Goal: Information Seeking & Learning: Learn about a topic

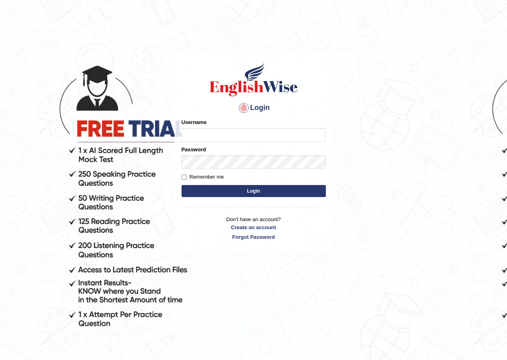
drag, startPoint x: 0, startPoint y: 0, endPoint x: 212, endPoint y: 138, distance: 252.9
click at [212, 138] on input "Username" at bounding box center [254, 135] width 144 height 14
type input "pajimaca_parramatta"
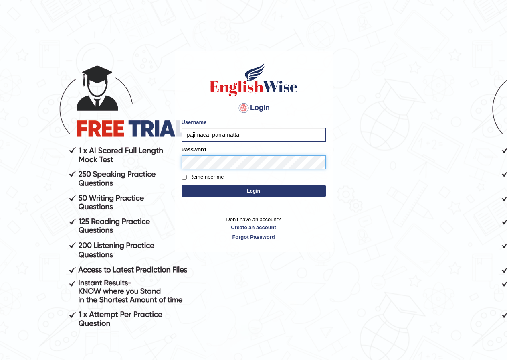
click at [182, 185] on button "Login" at bounding box center [254, 191] width 144 height 12
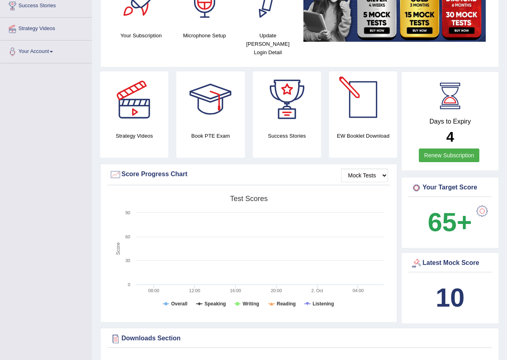
scroll to position [160, 0]
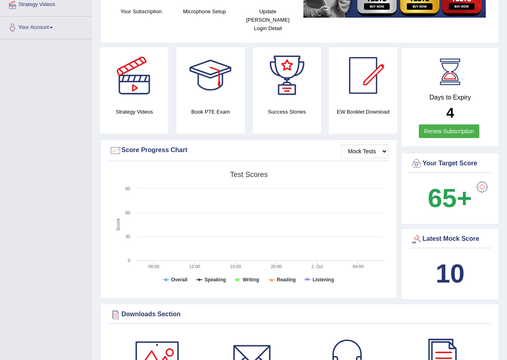
click at [483, 183] on div at bounding box center [482, 187] width 16 height 16
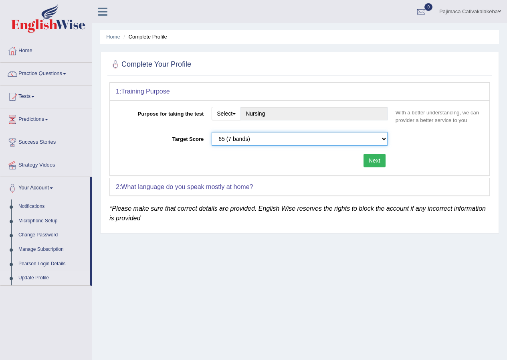
click at [383, 141] on select "Please select the correct value 50 (6 bands) 58 (6.5 bands) 65 (7 bands) 79 (8 …" at bounding box center [300, 139] width 176 height 14
click at [444, 143] on div "Target Score Please select the correct value 50 (6 bands) 58 (6.5 bands) 65 (7 …" at bounding box center [300, 141] width 368 height 18
click at [239, 115] on button "Select" at bounding box center [226, 114] width 29 height 14
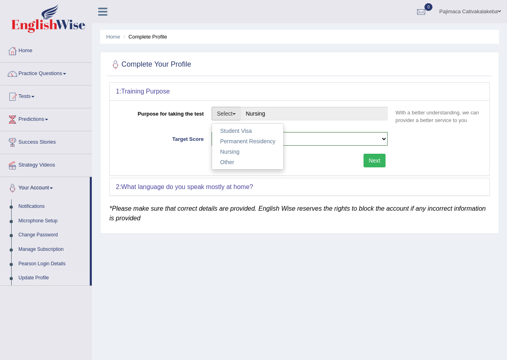
click at [153, 126] on div "Purpose for taking the test Select Student Visa Permanent Residency Nursing Oth…" at bounding box center [300, 117] width 368 height 21
click at [31, 52] on link "Home" at bounding box center [45, 50] width 91 height 20
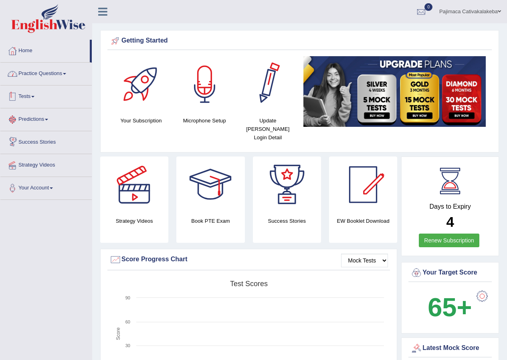
click at [38, 77] on link "Practice Questions" at bounding box center [45, 73] width 91 height 20
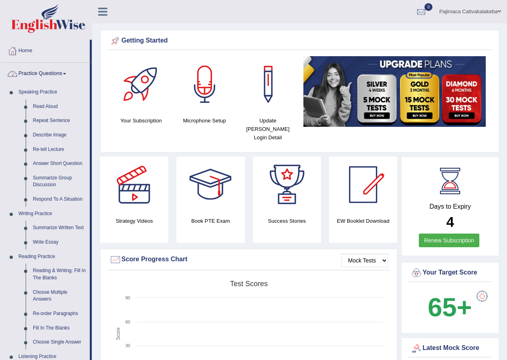
click at [36, 72] on link "Practice Questions" at bounding box center [44, 73] width 89 height 20
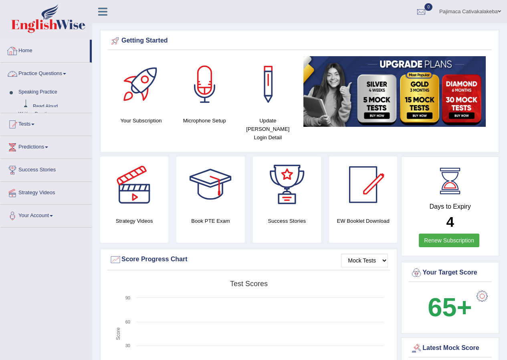
click at [32, 47] on link "Home" at bounding box center [44, 50] width 89 height 20
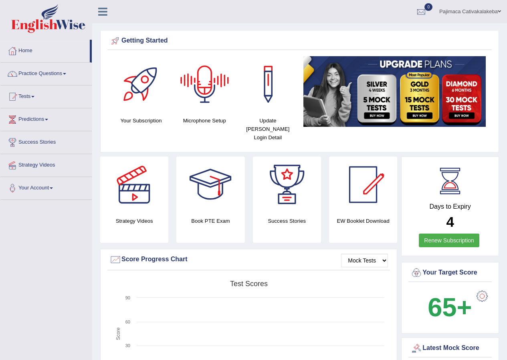
click at [206, 107] on div at bounding box center [205, 84] width 56 height 56
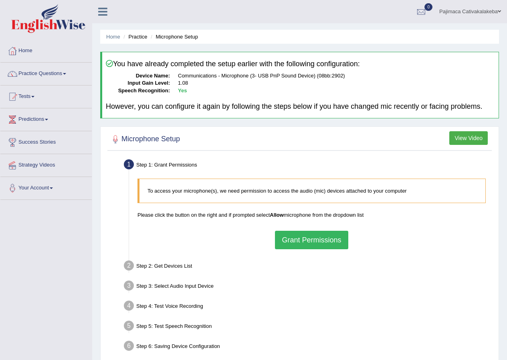
click at [328, 236] on button "Grant Permissions" at bounding box center [311, 240] width 73 height 18
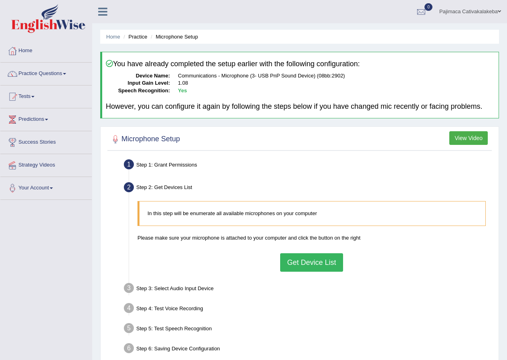
click at [301, 266] on button "Get Device List" at bounding box center [311, 262] width 63 height 18
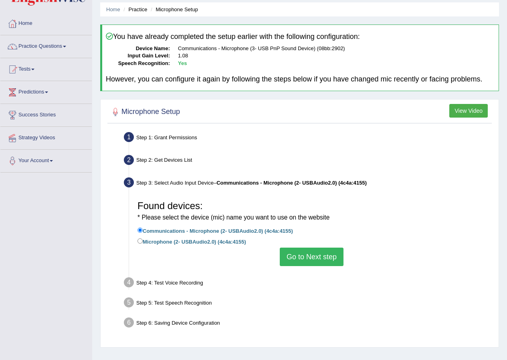
scroll to position [61, 0]
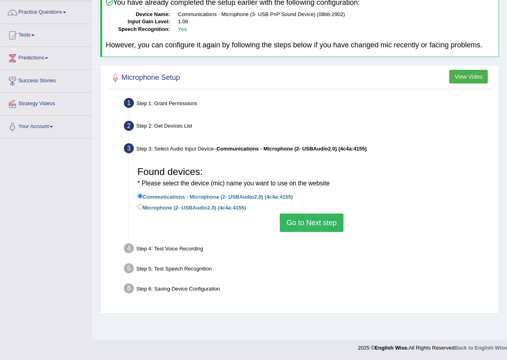
click at [303, 221] on button "Go to Next step" at bounding box center [312, 222] width 64 height 18
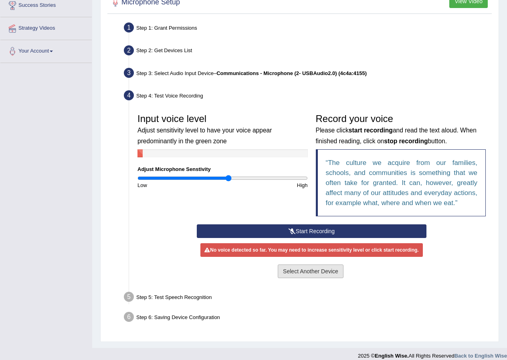
scroll to position [145, 0]
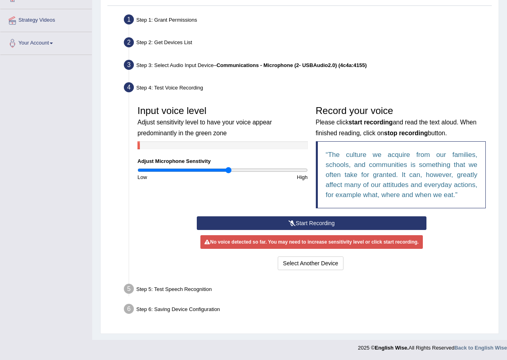
click at [313, 218] on button "Start Recording" at bounding box center [312, 223] width 230 height 14
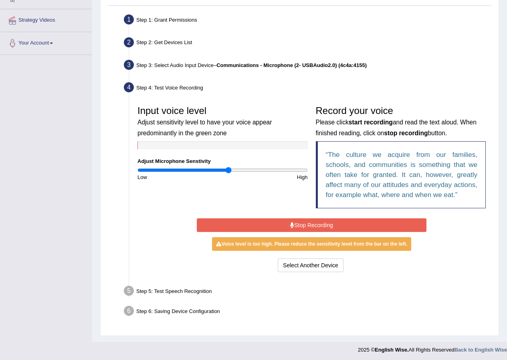
click at [319, 225] on button "Stop Recording" at bounding box center [312, 225] width 230 height 14
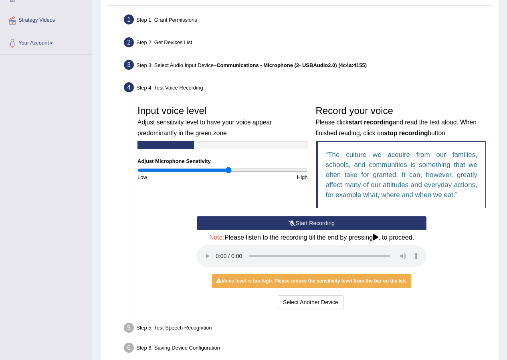
click at [313, 223] on button "Start Recording" at bounding box center [312, 223] width 230 height 14
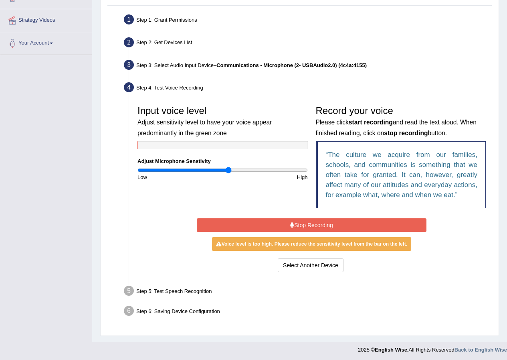
click at [318, 224] on button "Stop Recording" at bounding box center [312, 225] width 230 height 14
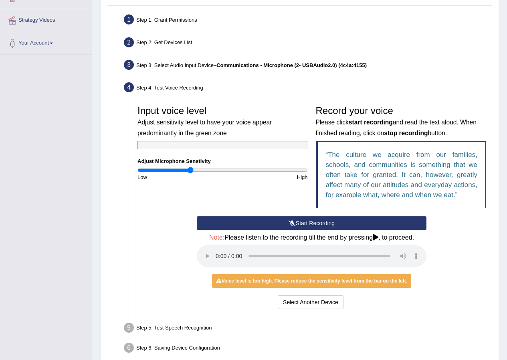
type input "0.62"
click at [191, 171] on input "range" at bounding box center [223, 170] width 170 height 6
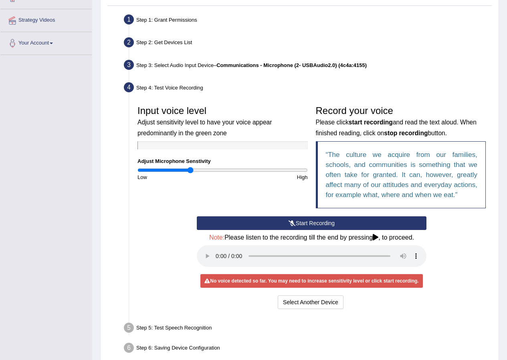
click at [348, 222] on button "Start Recording" at bounding box center [312, 223] width 230 height 14
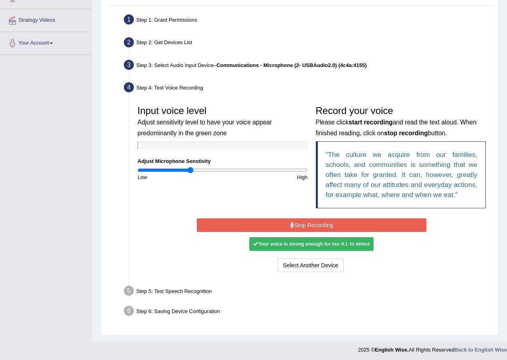
click at [326, 216] on div "Start Recording Stop Recording Note: Please listen to the recording till the en…" at bounding box center [312, 245] width 238 height 58
click at [325, 222] on button "Stop Recording" at bounding box center [312, 225] width 230 height 14
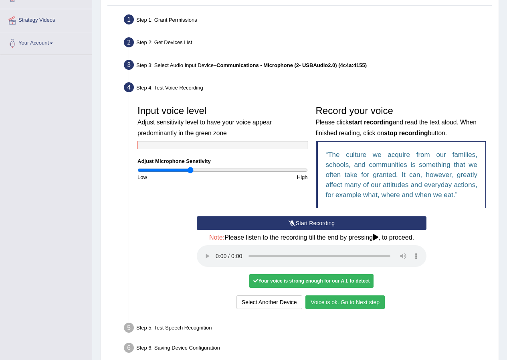
click at [344, 304] on button "Voice is ok. Go to Next step" at bounding box center [345, 302] width 79 height 14
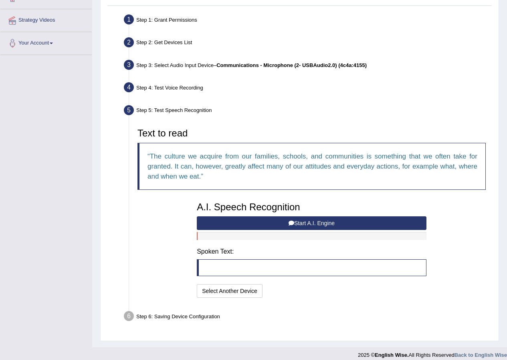
click at [281, 221] on button "Start A.I. Engine" at bounding box center [312, 223] width 230 height 14
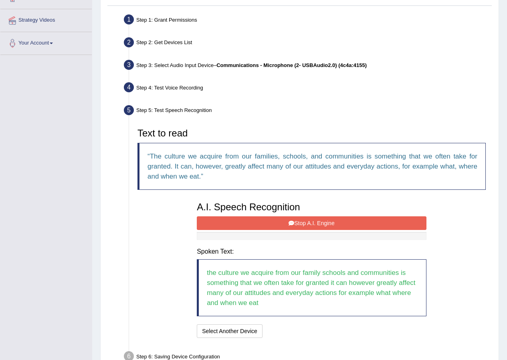
click at [324, 226] on button "Stop A.I. Engine" at bounding box center [312, 223] width 230 height 14
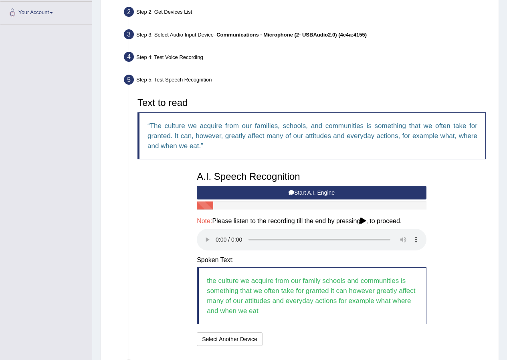
scroll to position [231, 0]
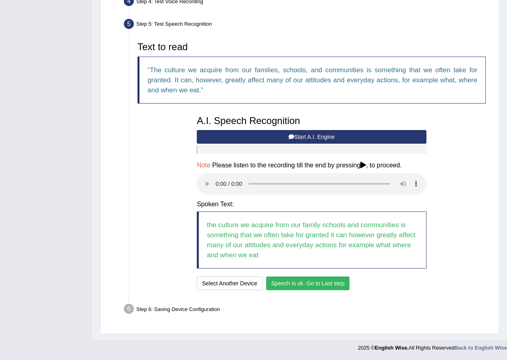
click at [323, 284] on button "Speech is ok. Go to Last step" at bounding box center [308, 283] width 84 height 14
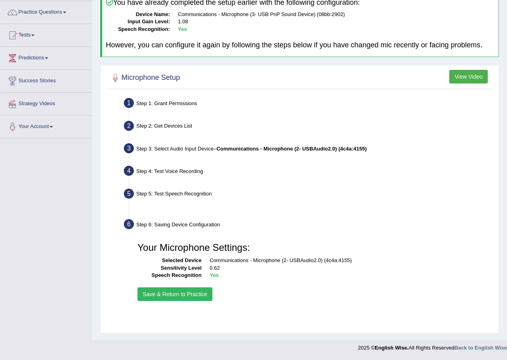
scroll to position [61, 0]
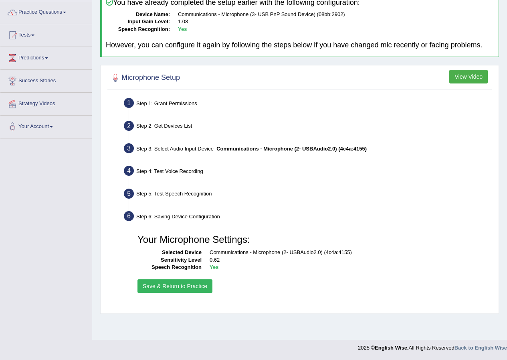
click at [173, 284] on button "Save & Return to Practice" at bounding box center [175, 286] width 75 height 14
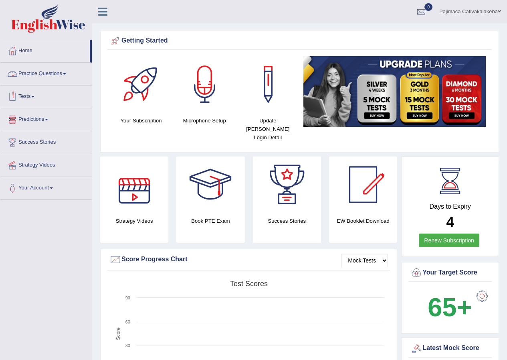
click at [40, 72] on link "Practice Questions" at bounding box center [45, 73] width 91 height 20
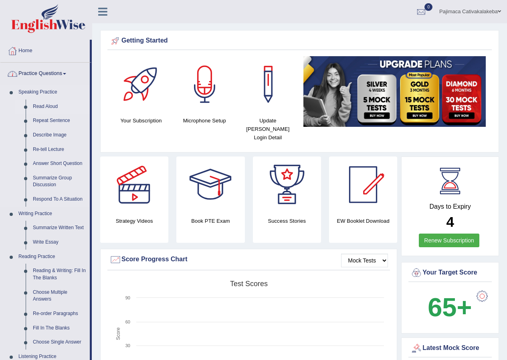
click at [50, 107] on link "Read Aloud" at bounding box center [59, 106] width 61 height 14
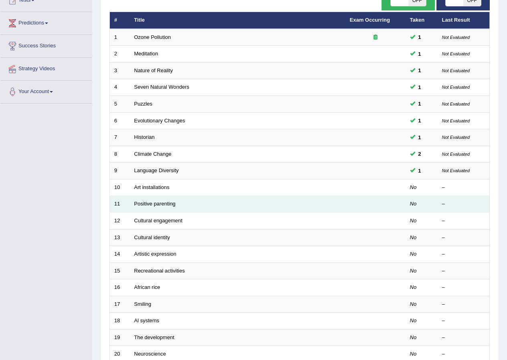
scroll to position [120, 0]
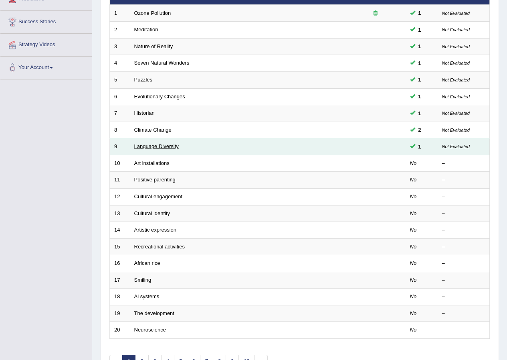
click at [163, 147] on link "Language Diversity" at bounding box center [156, 146] width 45 height 6
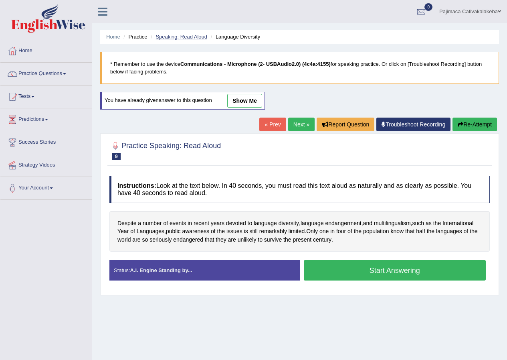
click at [189, 36] on link "Speaking: Read Aloud" at bounding box center [182, 37] width 52 height 6
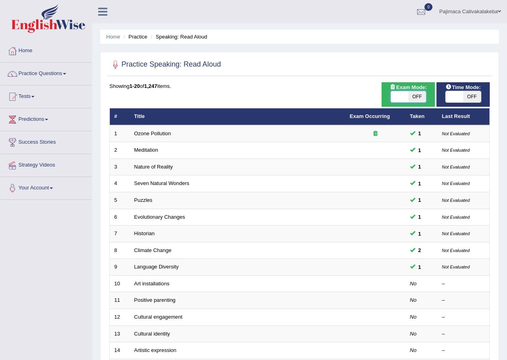
click at [405, 92] on span at bounding box center [400, 96] width 18 height 11
checkbox input "true"
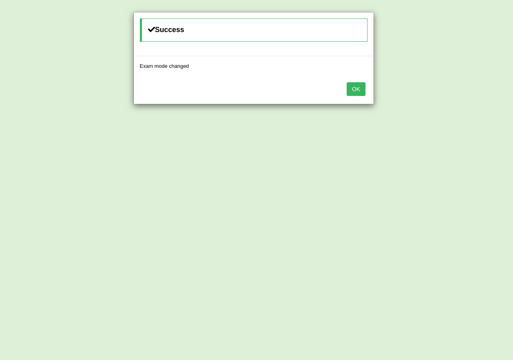
click at [362, 89] on button "OK" at bounding box center [356, 89] width 18 height 14
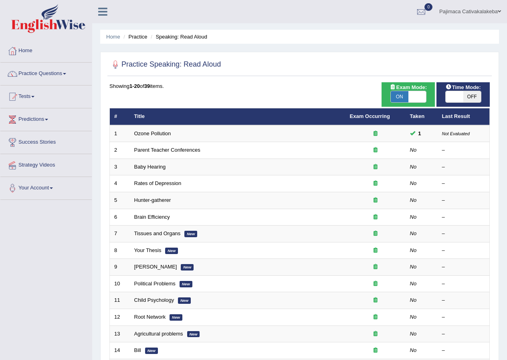
click at [466, 99] on span "OFF" at bounding box center [473, 96] width 18 height 11
checkbox input "true"
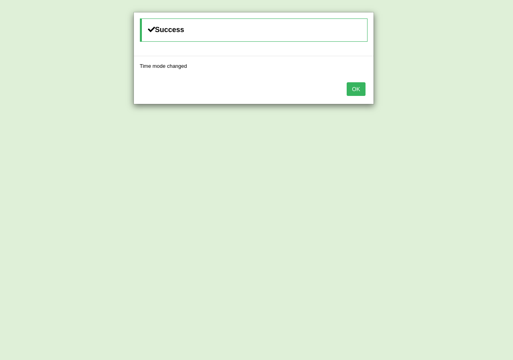
click at [360, 91] on button "OK" at bounding box center [356, 89] width 18 height 14
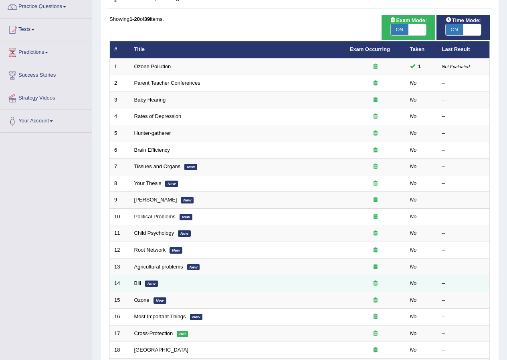
scroll to position [160, 0]
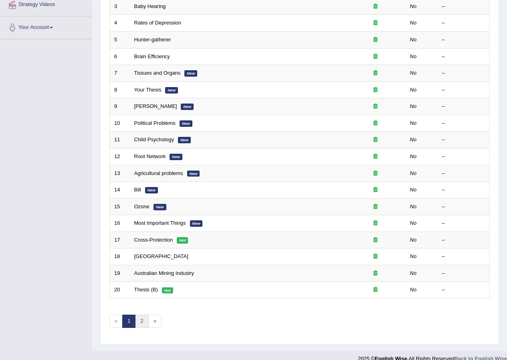
click at [138, 320] on link "2" at bounding box center [141, 320] width 13 height 13
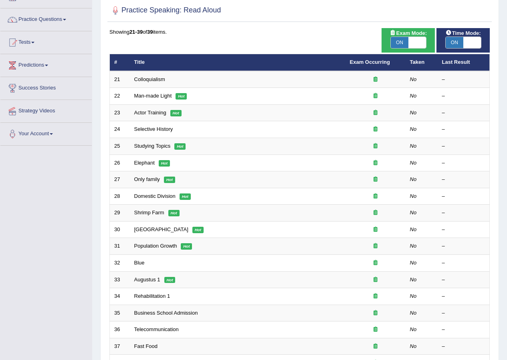
scroll to position [154, 0]
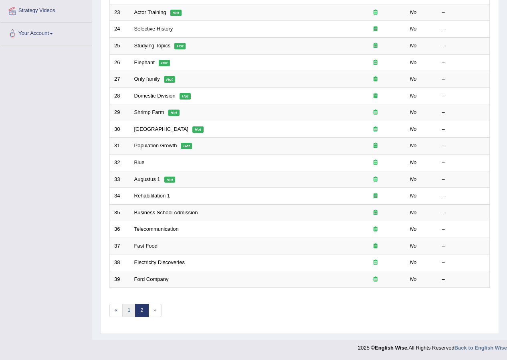
click at [128, 309] on link "1" at bounding box center [128, 310] width 13 height 13
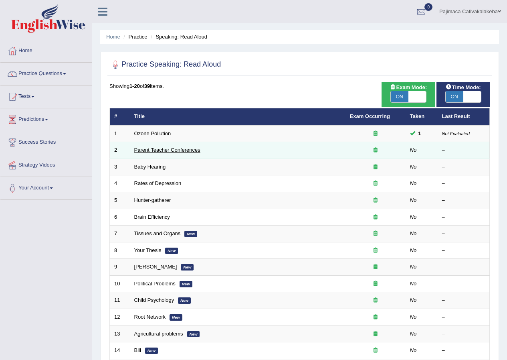
click at [170, 152] on link "Parent Teacher Conferences" at bounding box center [167, 150] width 66 height 6
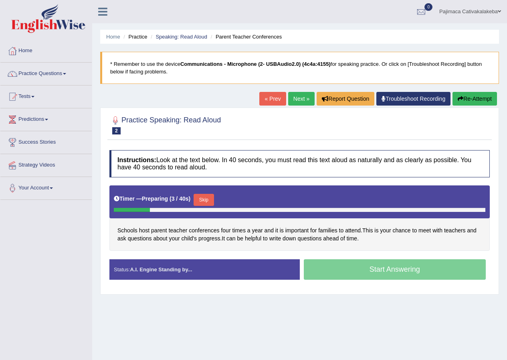
click at [210, 199] on button "Skip" at bounding box center [204, 200] width 20 height 12
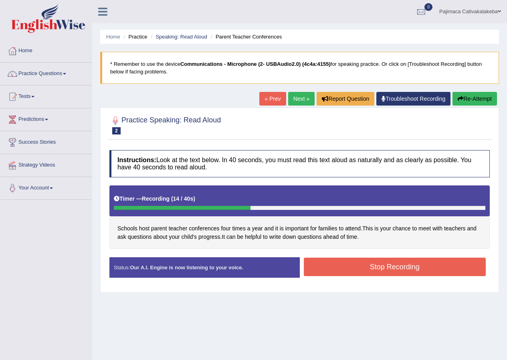
click at [361, 263] on button "Stop Recording" at bounding box center [395, 266] width 182 height 18
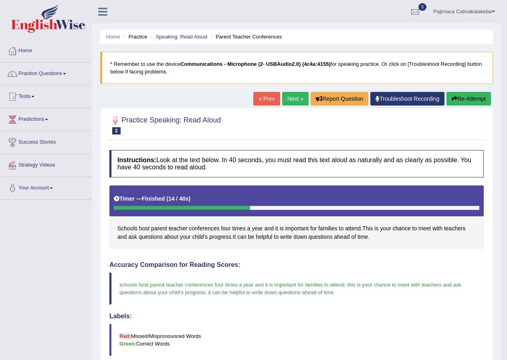
click at [292, 97] on link "Next »" at bounding box center [295, 99] width 26 height 14
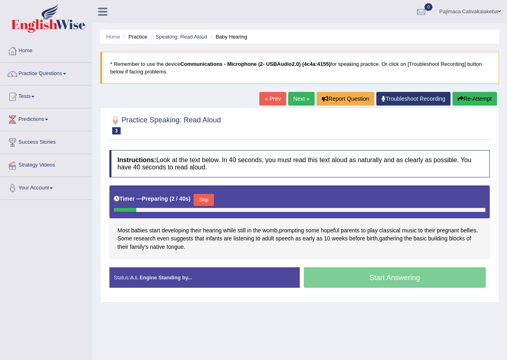
click at [203, 198] on button "Skip" at bounding box center [204, 200] width 20 height 12
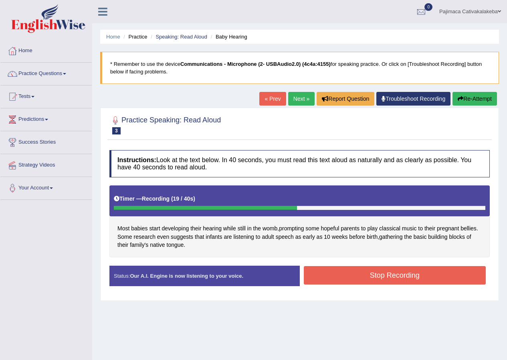
click at [342, 272] on button "Stop Recording" at bounding box center [395, 275] width 182 height 18
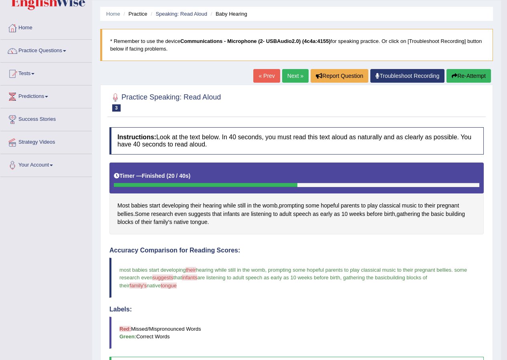
scroll to position [18, 0]
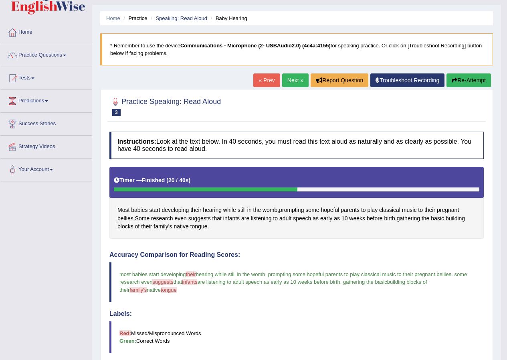
click at [304, 82] on link "Next »" at bounding box center [295, 80] width 26 height 14
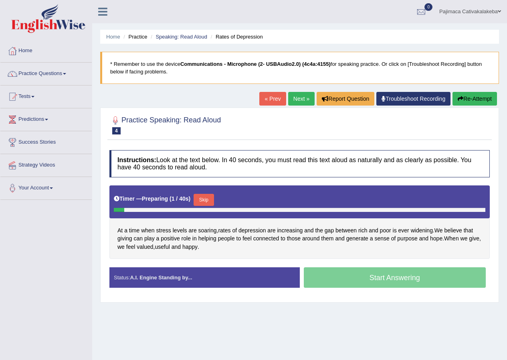
click at [207, 194] on button "Skip" at bounding box center [204, 200] width 20 height 12
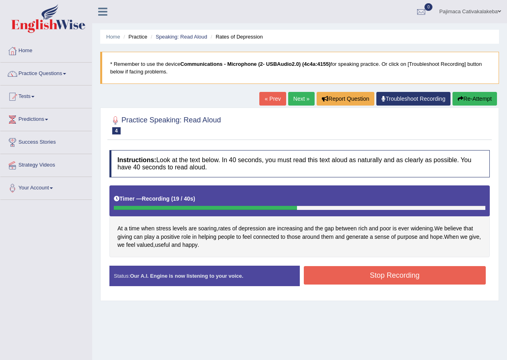
click at [356, 277] on button "Stop Recording" at bounding box center [395, 275] width 182 height 18
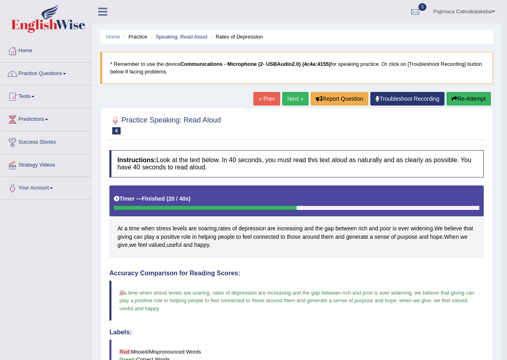
click at [294, 102] on link "Next »" at bounding box center [295, 99] width 26 height 14
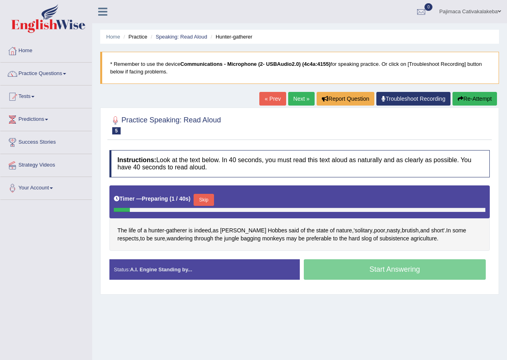
click at [207, 201] on button "Skip" at bounding box center [204, 200] width 20 height 12
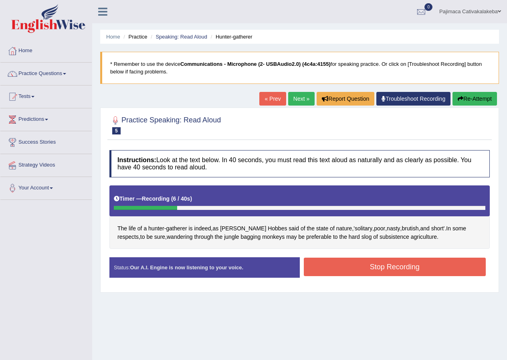
drag, startPoint x: 375, startPoint y: 272, endPoint x: 375, endPoint y: 264, distance: 8.0
click at [375, 271] on button "Stop Recording" at bounding box center [395, 266] width 182 height 18
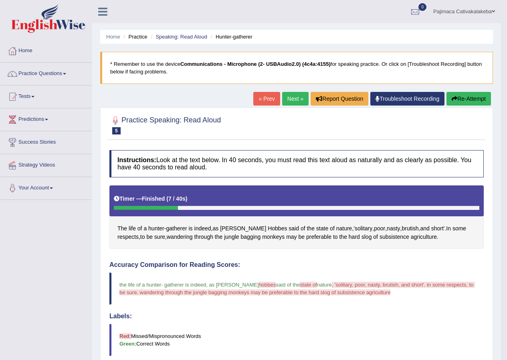
click at [476, 103] on button "Re-Attempt" at bounding box center [469, 99] width 45 height 14
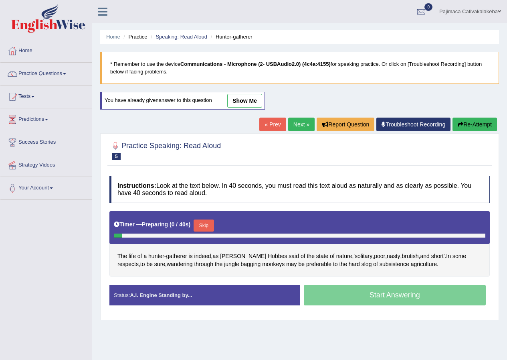
click at [214, 222] on button "Skip" at bounding box center [204, 225] width 20 height 12
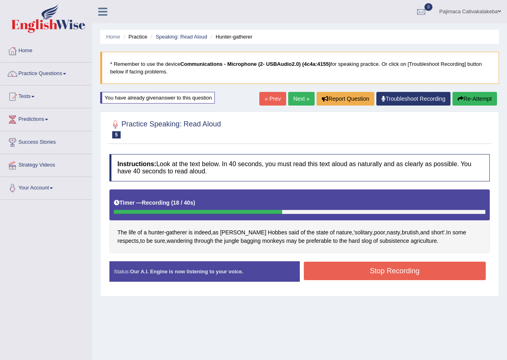
click at [397, 272] on button "Stop Recording" at bounding box center [395, 270] width 182 height 18
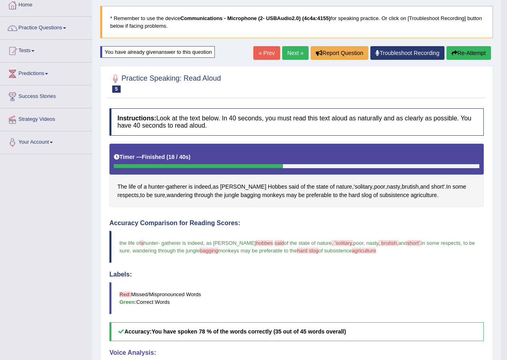
scroll to position [40, 0]
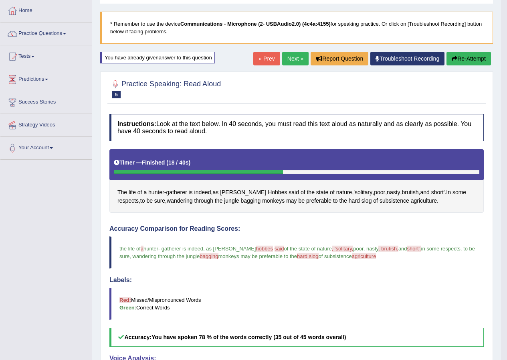
click at [300, 60] on link "Next »" at bounding box center [295, 59] width 26 height 14
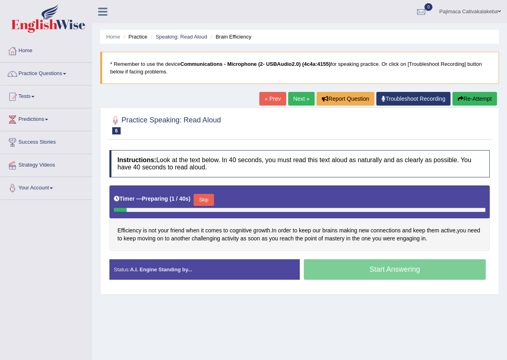
click at [203, 200] on button "Skip" at bounding box center [204, 200] width 20 height 12
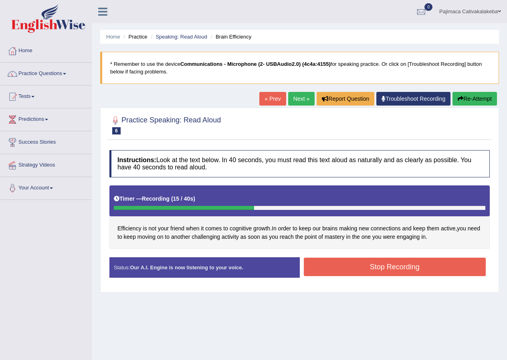
click at [400, 267] on button "Stop Recording" at bounding box center [395, 266] width 182 height 18
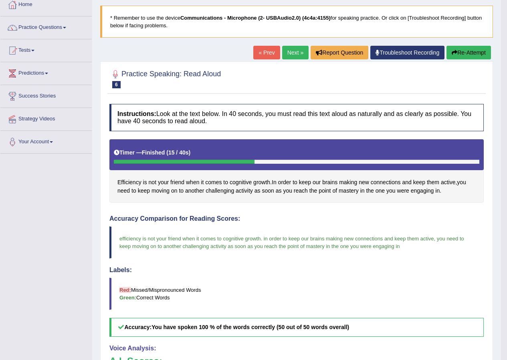
scroll to position [40, 0]
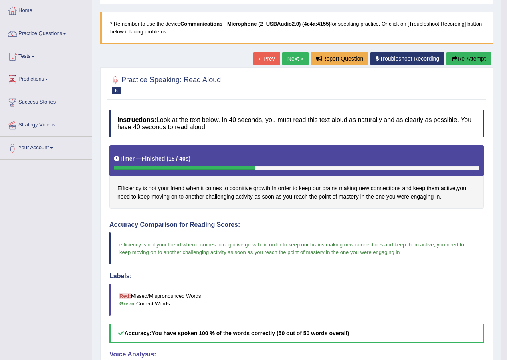
click at [286, 57] on link "Next »" at bounding box center [295, 59] width 26 height 14
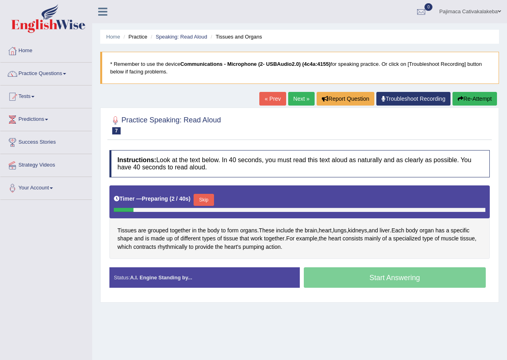
click at [203, 201] on button "Skip" at bounding box center [204, 200] width 20 height 12
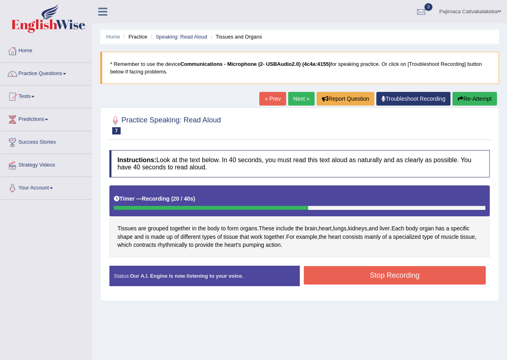
click at [354, 272] on button "Stop Recording" at bounding box center [395, 275] width 182 height 18
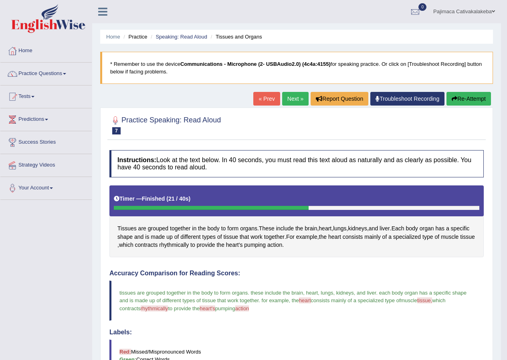
click at [302, 102] on link "Next »" at bounding box center [295, 99] width 26 height 14
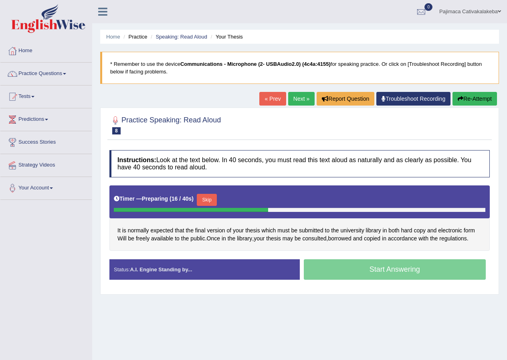
click at [210, 201] on button "Skip" at bounding box center [207, 200] width 20 height 12
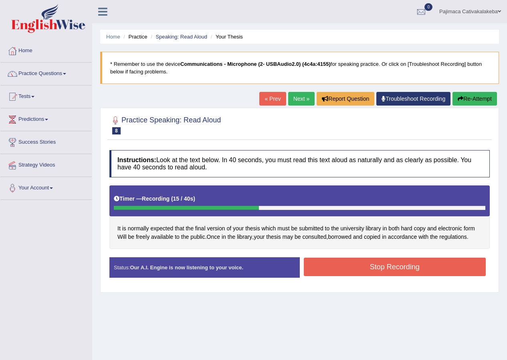
click at [391, 264] on button "Stop Recording" at bounding box center [395, 266] width 182 height 18
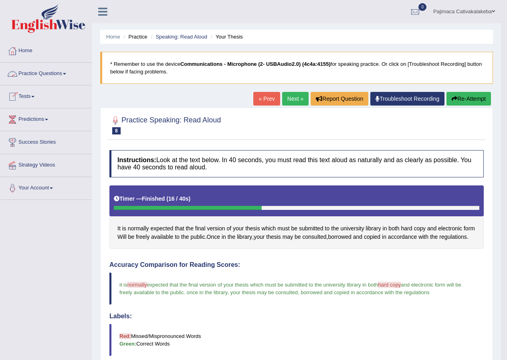
click at [42, 73] on link "Practice Questions" at bounding box center [45, 73] width 91 height 20
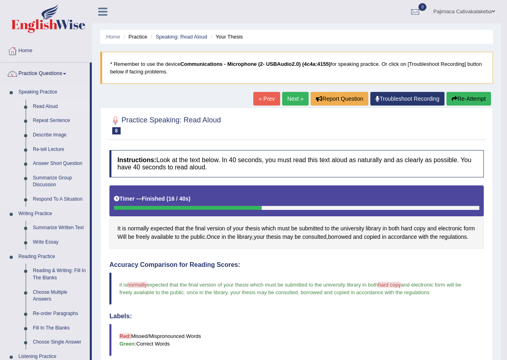
click at [48, 106] on link "Read Aloud" at bounding box center [59, 106] width 61 height 14
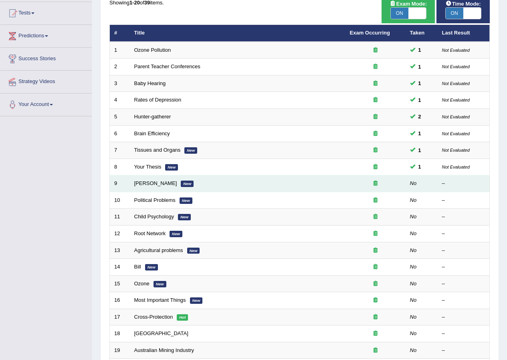
scroll to position [40, 0]
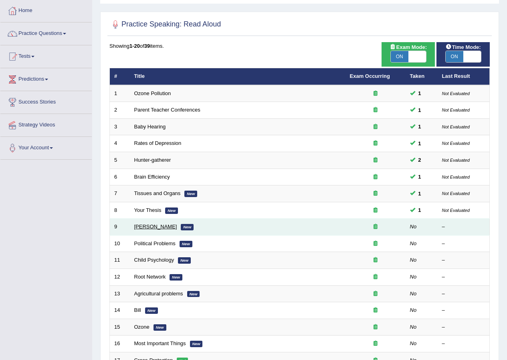
click at [164, 226] on link "William Shakespeare" at bounding box center [155, 226] width 43 height 6
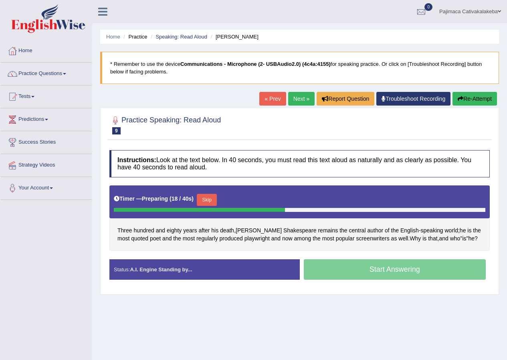
click at [215, 200] on button "Skip" at bounding box center [207, 200] width 20 height 12
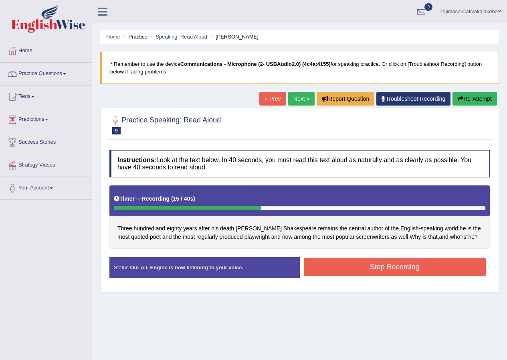
click at [345, 273] on button "Stop Recording" at bounding box center [395, 266] width 182 height 18
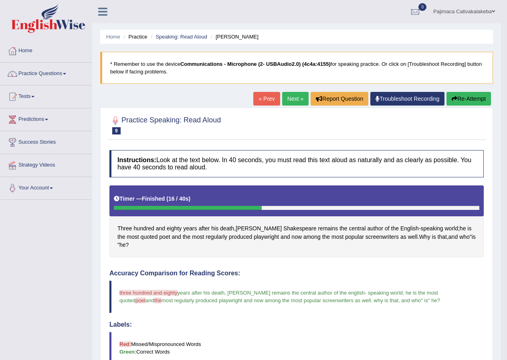
click at [299, 99] on link "Next »" at bounding box center [295, 99] width 26 height 14
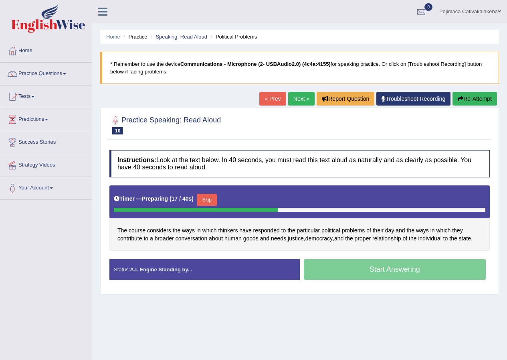
click at [206, 199] on button "Skip" at bounding box center [207, 200] width 20 height 12
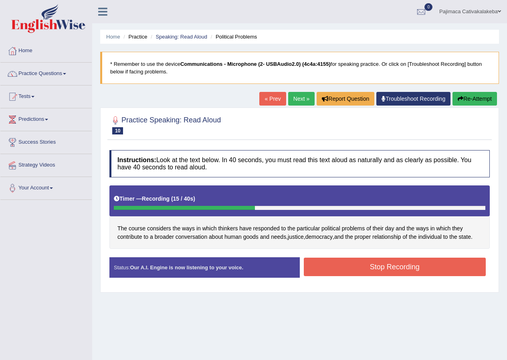
click at [377, 267] on button "Stop Recording" at bounding box center [395, 266] width 182 height 18
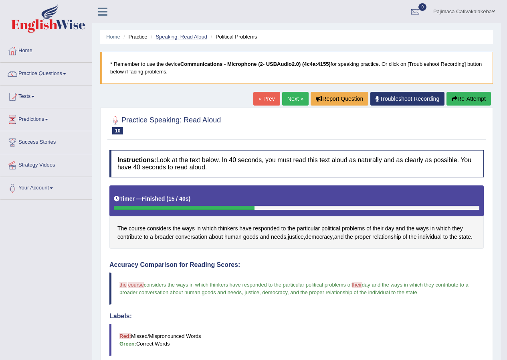
click at [206, 38] on link "Speaking: Read Aloud" at bounding box center [182, 37] width 52 height 6
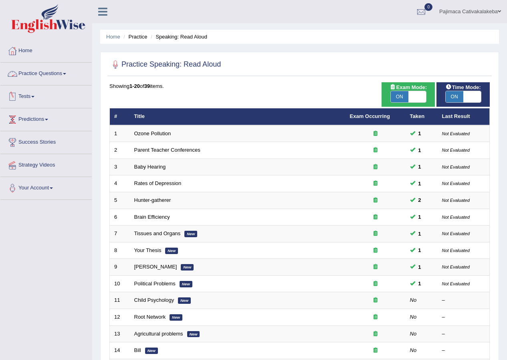
click at [43, 69] on link "Practice Questions" at bounding box center [45, 73] width 91 height 20
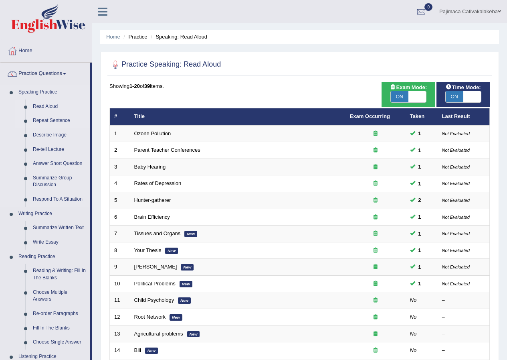
click at [49, 118] on link "Repeat Sentence" at bounding box center [59, 121] width 61 height 14
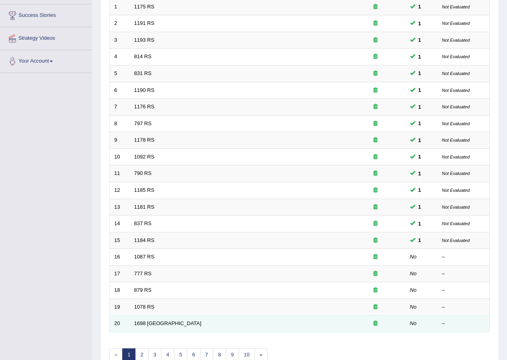
scroll to position [160, 0]
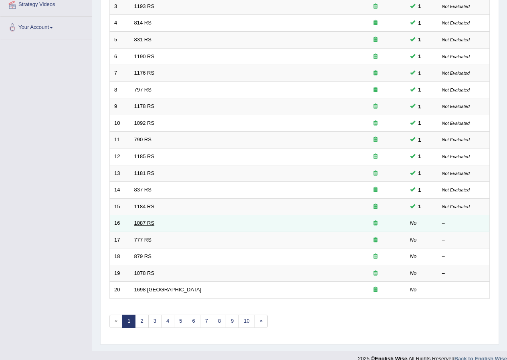
click at [148, 225] on link "1087 RS" at bounding box center [144, 223] width 20 height 6
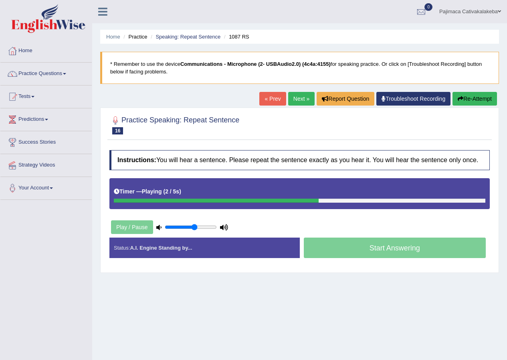
type input "0.6"
click at [196, 229] on input "range" at bounding box center [191, 227] width 52 height 6
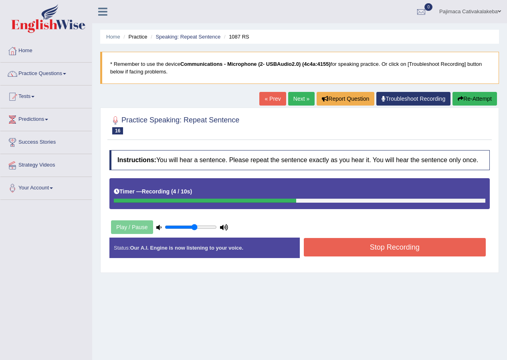
click at [337, 245] on button "Stop Recording" at bounding box center [395, 247] width 182 height 18
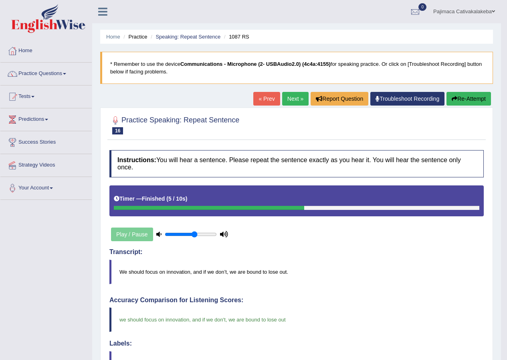
click at [293, 97] on link "Next »" at bounding box center [295, 99] width 26 height 14
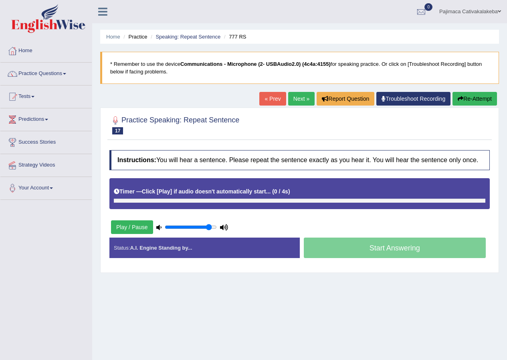
type input "0.9"
click at [208, 228] on input "range" at bounding box center [191, 227] width 52 height 6
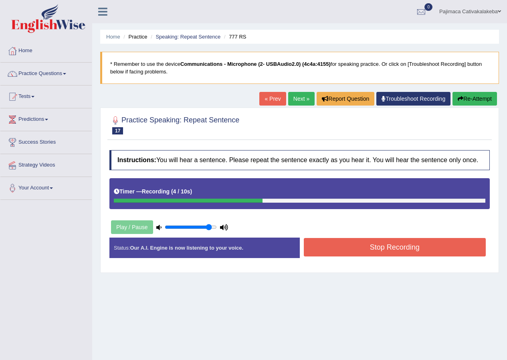
click at [361, 254] on button "Stop Recording" at bounding box center [395, 247] width 182 height 18
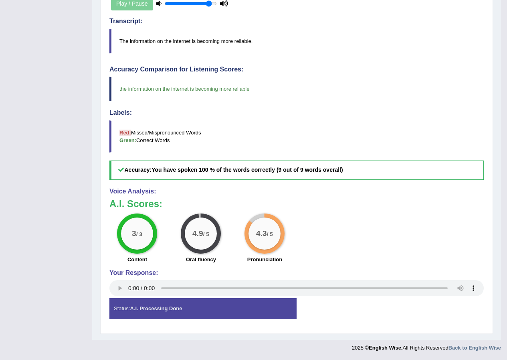
scroll to position [30, 0]
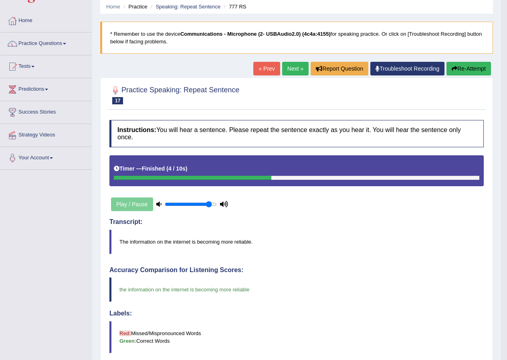
click at [297, 66] on link "Next »" at bounding box center [295, 69] width 26 height 14
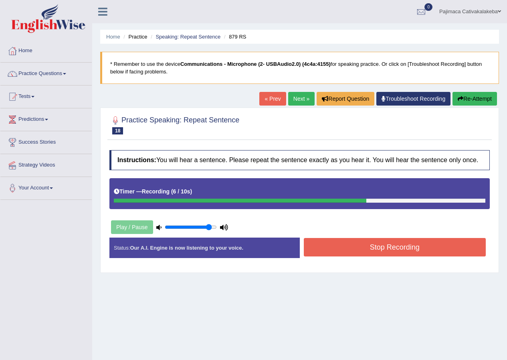
click at [387, 242] on button "Stop Recording" at bounding box center [395, 247] width 182 height 18
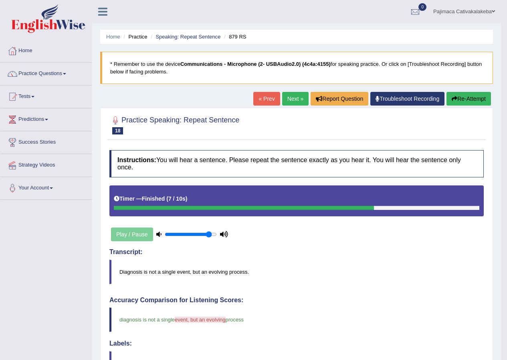
click at [297, 100] on link "Next »" at bounding box center [295, 99] width 26 height 14
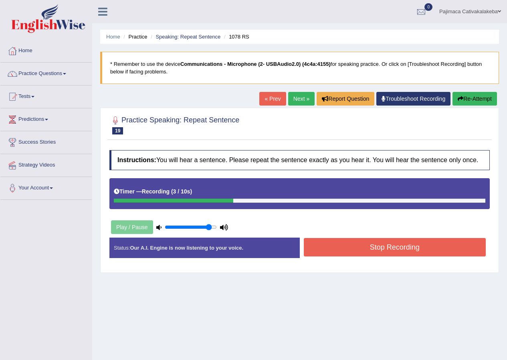
click at [344, 247] on button "Stop Recording" at bounding box center [395, 247] width 182 height 18
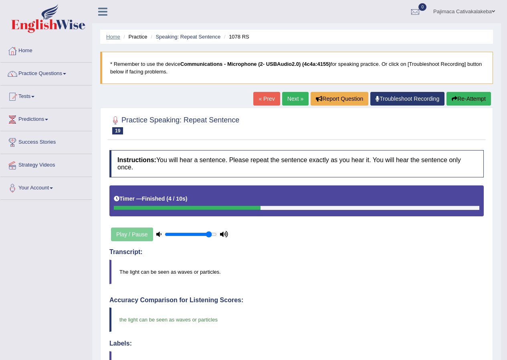
click at [110, 36] on link "Home" at bounding box center [113, 37] width 14 height 6
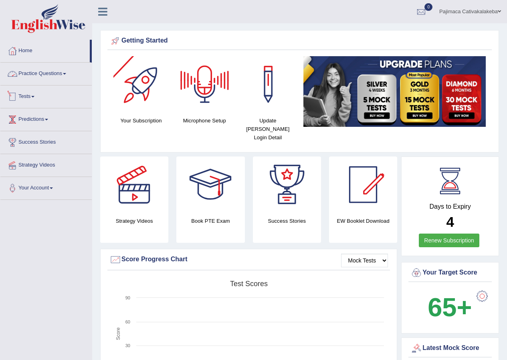
click at [33, 71] on link "Practice Questions" at bounding box center [45, 73] width 91 height 20
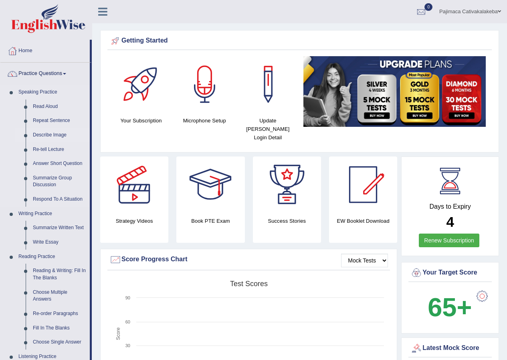
click at [53, 134] on link "Describe Image" at bounding box center [59, 135] width 61 height 14
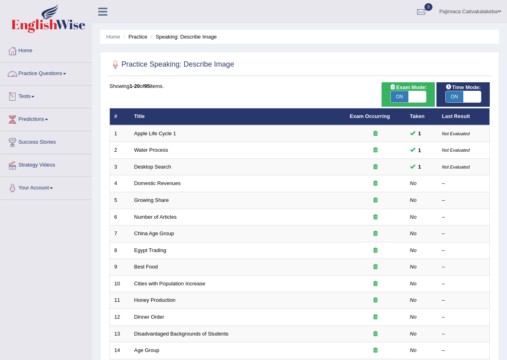
click at [66, 74] on span at bounding box center [64, 74] width 3 height 2
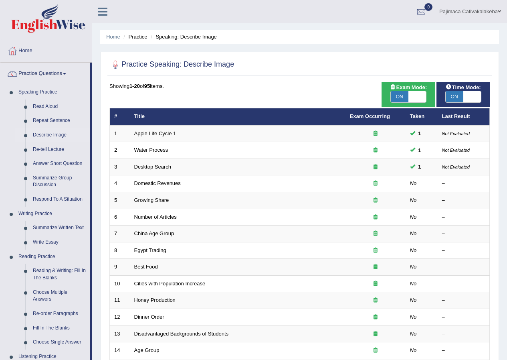
click at [66, 73] on span at bounding box center [64, 74] width 3 height 2
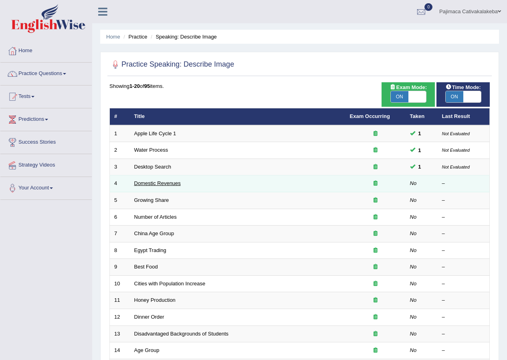
click at [178, 184] on link "Domestic Revenues" at bounding box center [157, 183] width 47 height 6
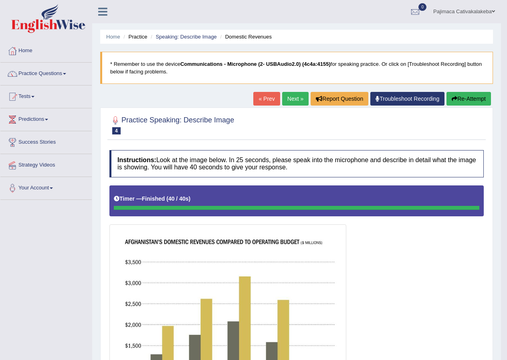
click at [299, 103] on link "Next »" at bounding box center [295, 99] width 26 height 14
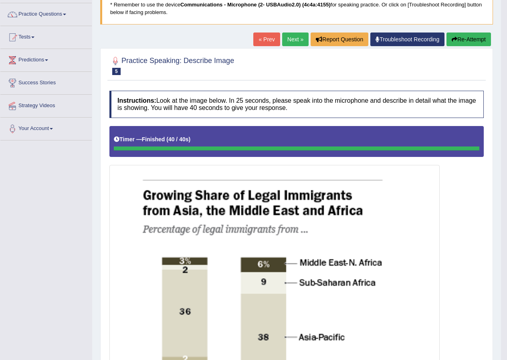
scroll to position [41, 0]
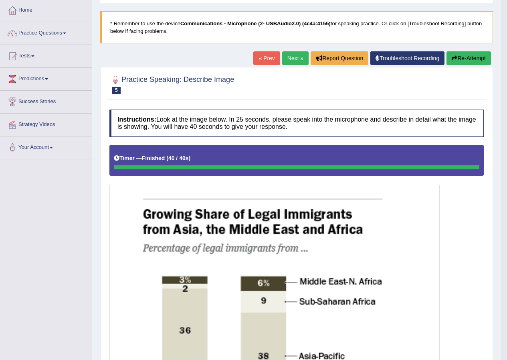
click at [298, 59] on link "Next »" at bounding box center [295, 58] width 26 height 14
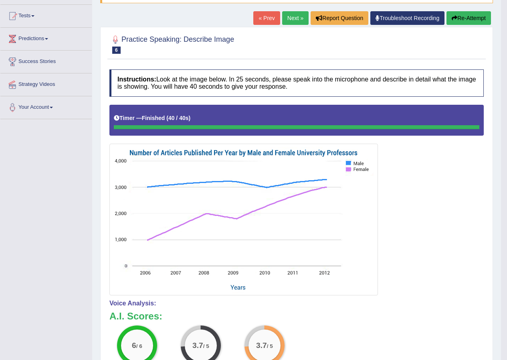
scroll to position [80, 0]
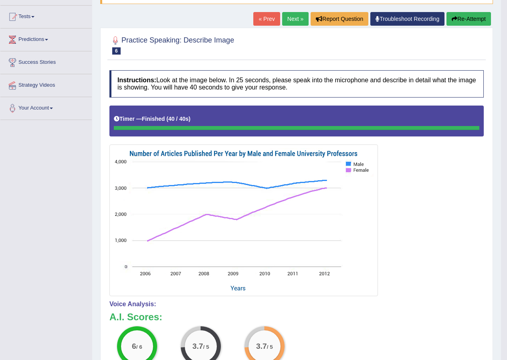
click at [298, 19] on link "Next »" at bounding box center [295, 19] width 26 height 14
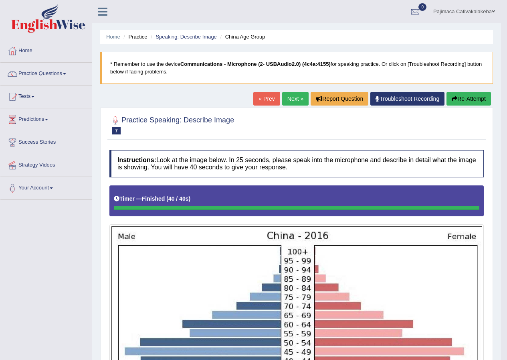
click at [300, 103] on link "Next »" at bounding box center [295, 99] width 26 height 14
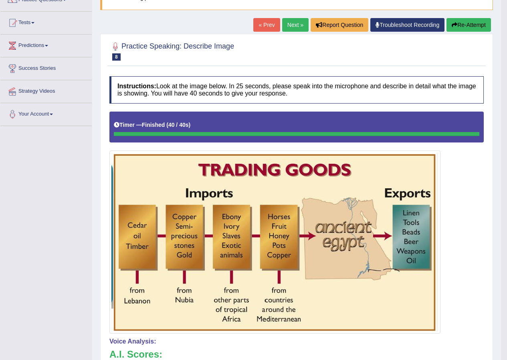
scroll to position [71, 0]
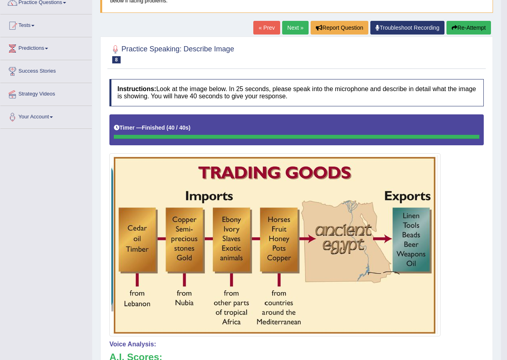
click at [293, 26] on link "Next »" at bounding box center [295, 28] width 26 height 14
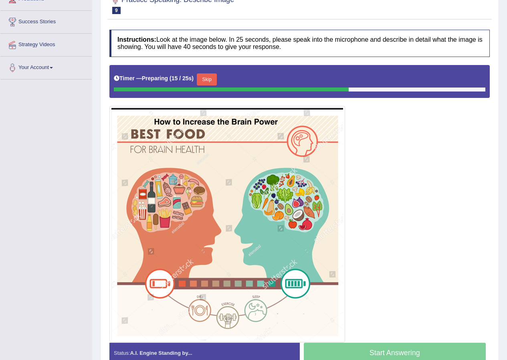
scroll to position [160, 0]
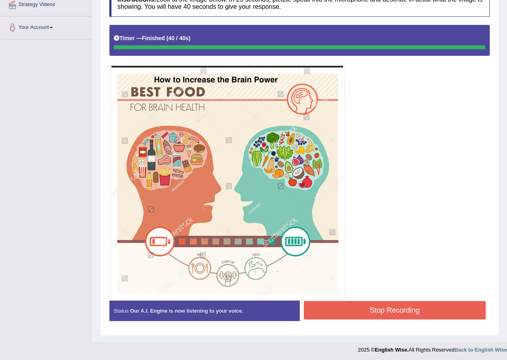
click at [353, 310] on button "Stop Recording" at bounding box center [395, 310] width 182 height 18
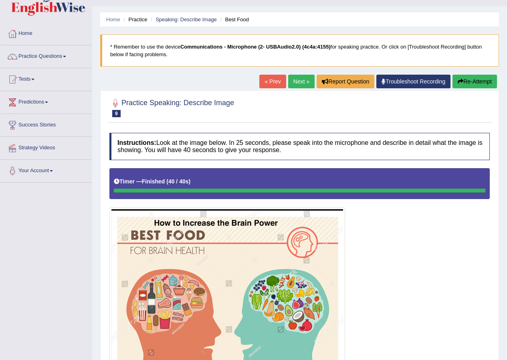
scroll to position [2, 0]
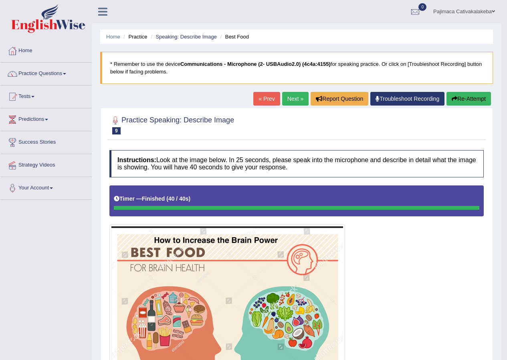
click at [285, 105] on link "Next »" at bounding box center [295, 99] width 26 height 14
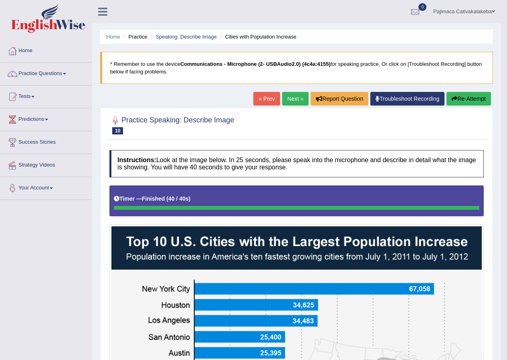
click at [287, 100] on link "Next »" at bounding box center [295, 99] width 26 height 14
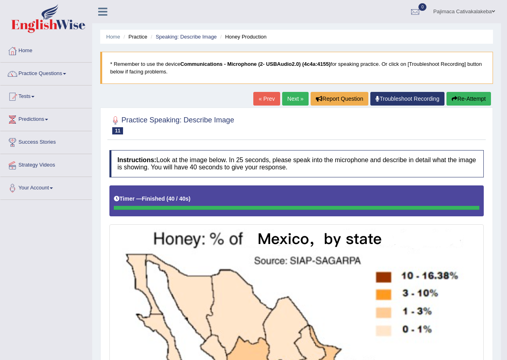
click at [300, 99] on link "Next »" at bounding box center [295, 99] width 26 height 14
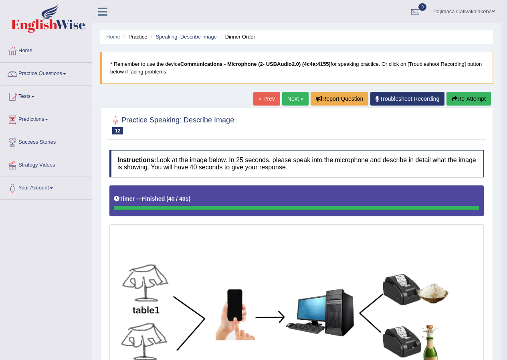
click at [291, 99] on link "Next »" at bounding box center [295, 99] width 26 height 14
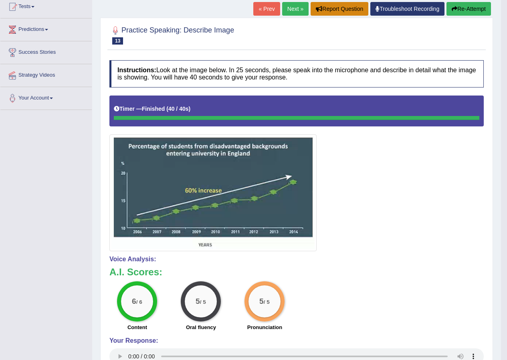
scroll to position [21, 0]
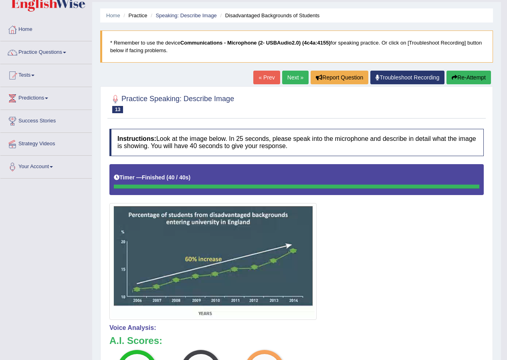
click at [288, 81] on link "Next »" at bounding box center [295, 78] width 26 height 14
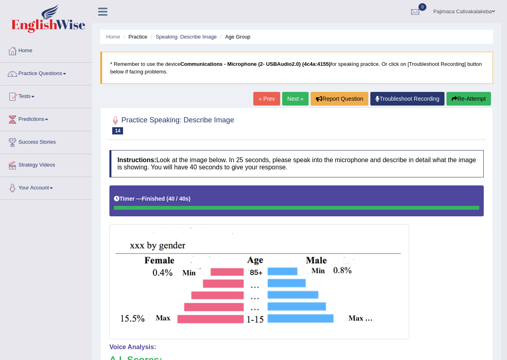
click at [287, 100] on link "Next »" at bounding box center [295, 99] width 26 height 14
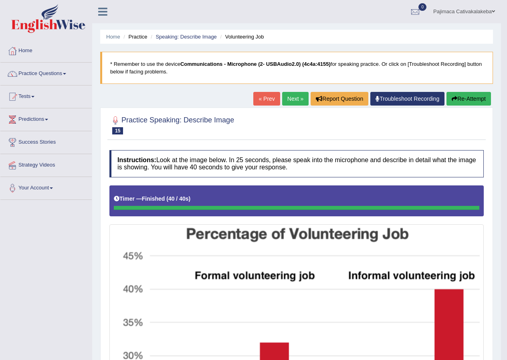
click at [295, 99] on link "Next »" at bounding box center [295, 99] width 26 height 14
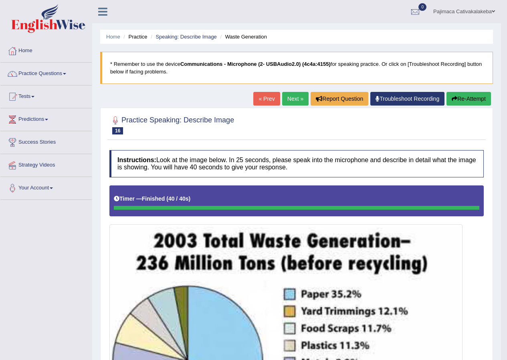
click at [295, 97] on link "Next »" at bounding box center [295, 99] width 26 height 14
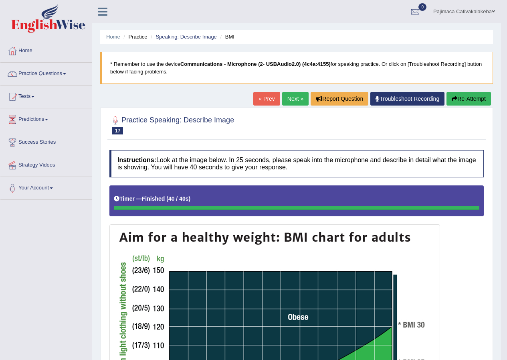
click at [282, 97] on link "Next »" at bounding box center [295, 99] width 26 height 14
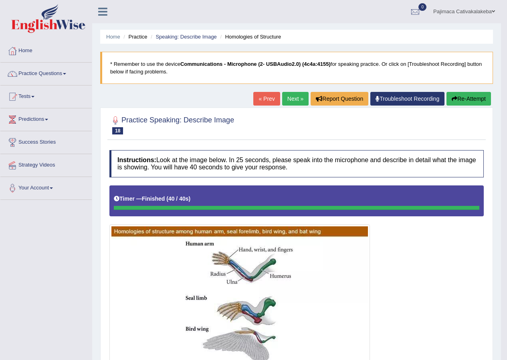
click at [286, 95] on link "Next »" at bounding box center [295, 99] width 26 height 14
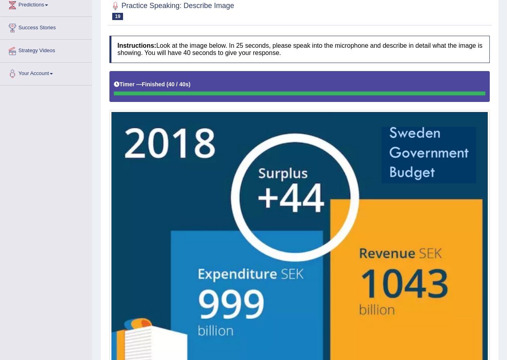
scroll to position [35, 0]
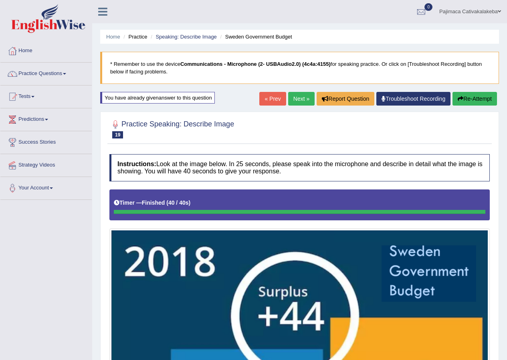
click at [298, 100] on link "Next »" at bounding box center [301, 99] width 26 height 14
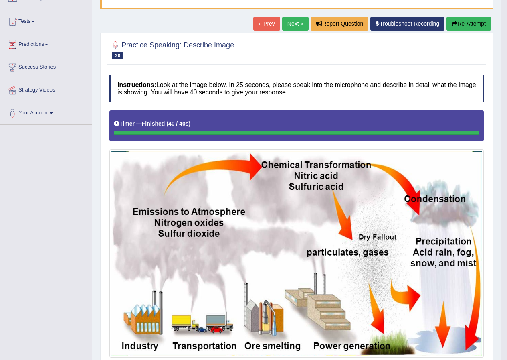
scroll to position [62, 0]
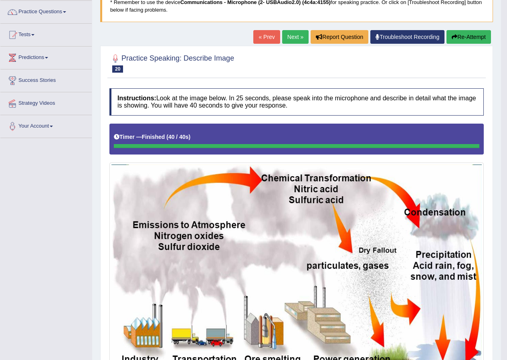
click at [296, 41] on link "Next »" at bounding box center [295, 37] width 26 height 14
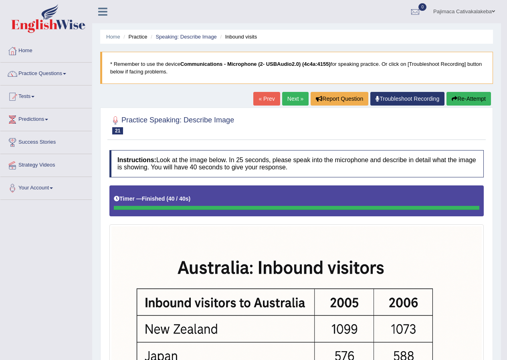
click at [297, 101] on link "Next »" at bounding box center [295, 99] width 26 height 14
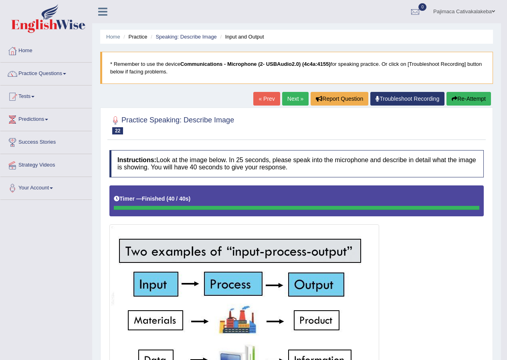
click at [298, 94] on link "Next »" at bounding box center [295, 99] width 26 height 14
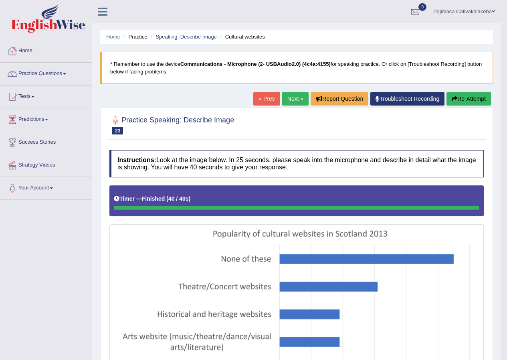
click at [67, 71] on link "Practice Questions" at bounding box center [45, 73] width 91 height 20
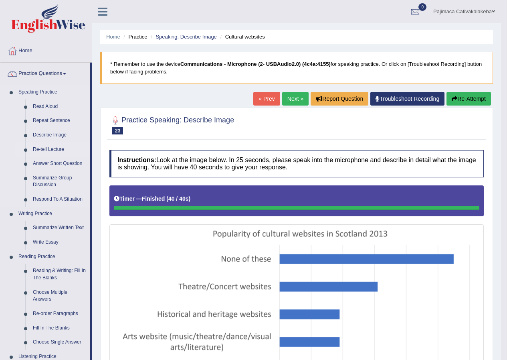
click at [57, 150] on link "Re-tell Lecture" at bounding box center [59, 149] width 61 height 14
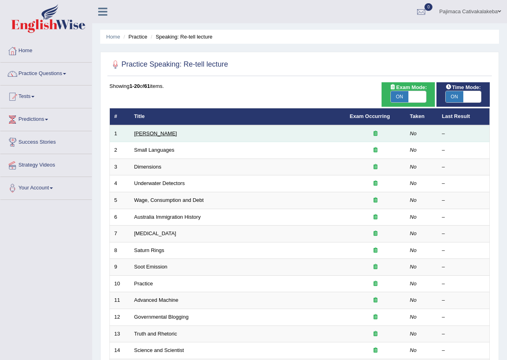
click at [151, 132] on link "[PERSON_NAME]" at bounding box center [155, 133] width 43 height 6
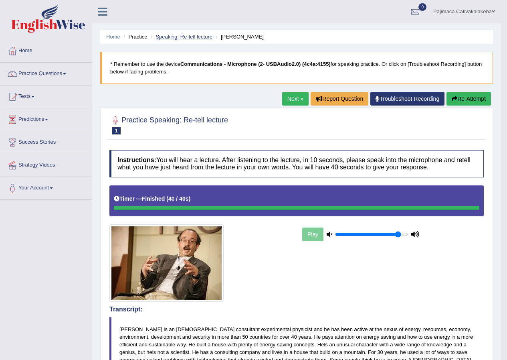
click at [203, 38] on link "Speaking: Re-tell lecture" at bounding box center [184, 37] width 57 height 6
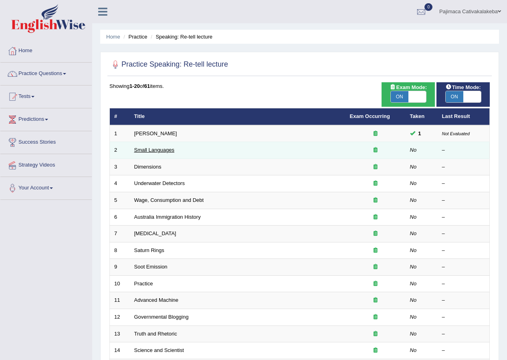
click at [157, 148] on link "Small Languages" at bounding box center [154, 150] width 40 height 6
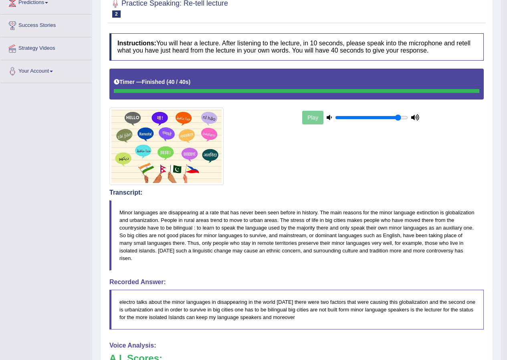
scroll to position [76, 0]
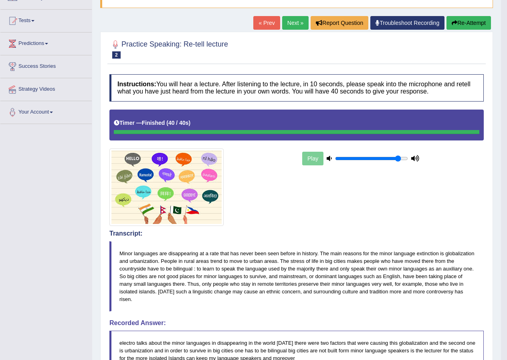
click at [288, 22] on link "Next »" at bounding box center [295, 23] width 26 height 14
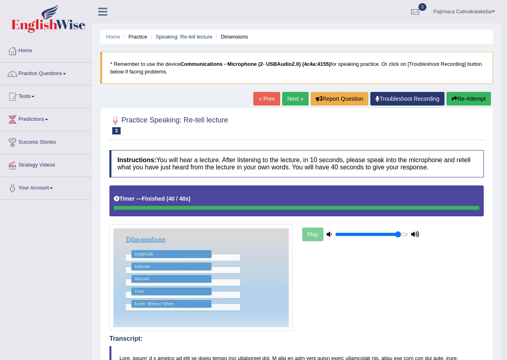
click at [286, 97] on link "Next »" at bounding box center [295, 99] width 26 height 14
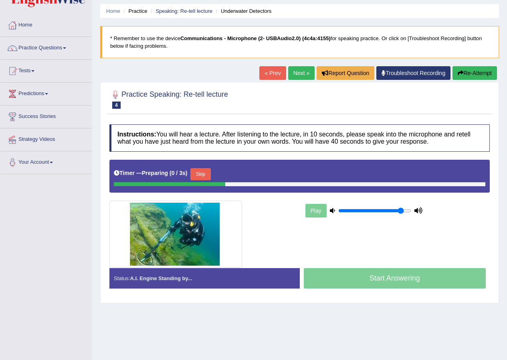
scroll to position [61, 0]
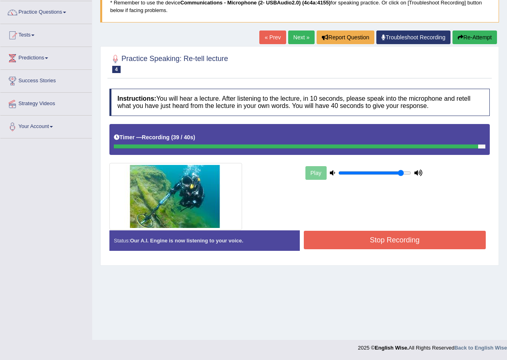
drag, startPoint x: 459, startPoint y: 243, endPoint x: 466, endPoint y: 245, distance: 6.9
click at [466, 245] on button "Stop Recording" at bounding box center [395, 240] width 182 height 18
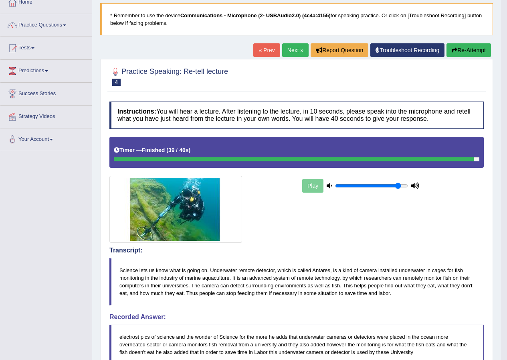
scroll to position [45, 0]
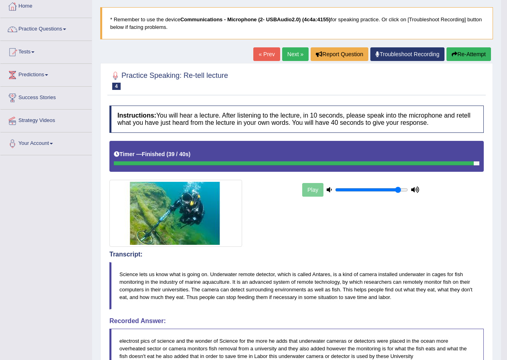
click at [291, 54] on link "Next »" at bounding box center [295, 54] width 26 height 14
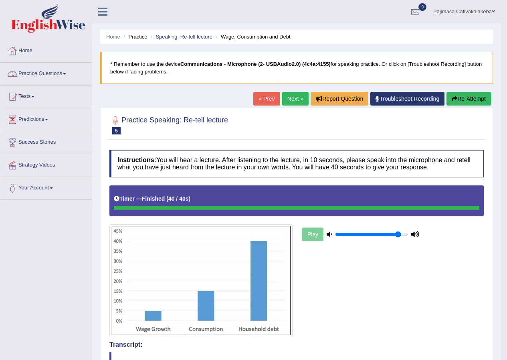
click at [61, 71] on link "Practice Questions" at bounding box center [45, 73] width 91 height 20
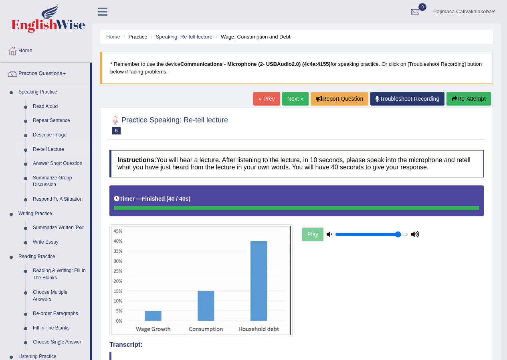
click at [61, 148] on link "Re-tell Lecture" at bounding box center [59, 149] width 61 height 14
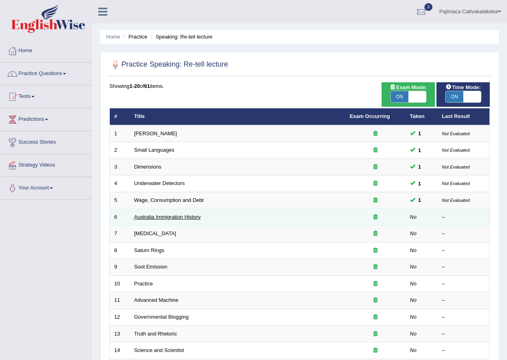
click at [175, 217] on link "Australia Immigration History" at bounding box center [167, 217] width 67 height 6
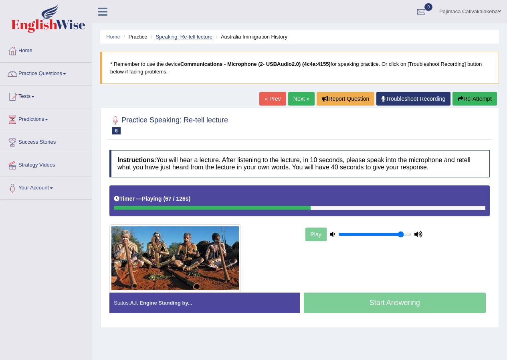
click at [192, 36] on link "Speaking: Re-tell lecture" at bounding box center [184, 37] width 57 height 6
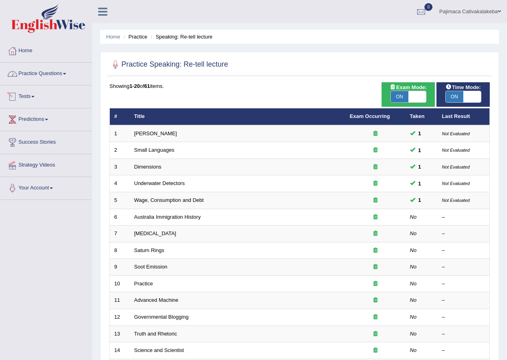
click at [49, 78] on link "Practice Questions" at bounding box center [45, 73] width 91 height 20
